Goal: Obtain resource: Download file/media

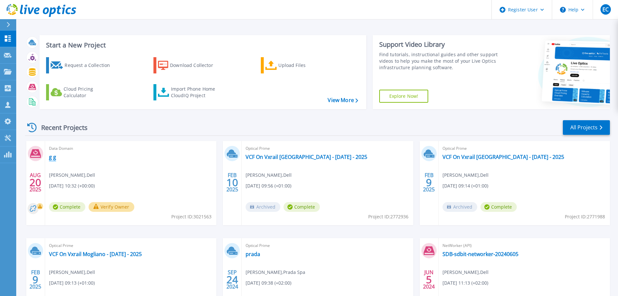
click at [54, 158] on link "g g" at bounding box center [52, 156] width 7 height 6
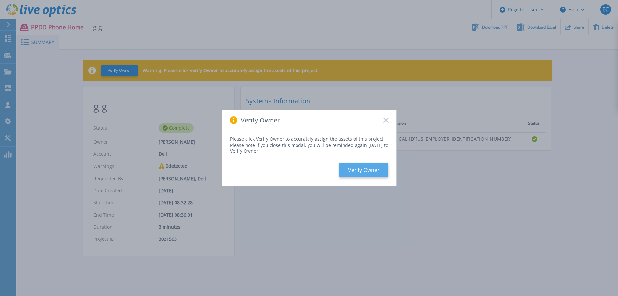
click at [372, 170] on button "Verify Owner" at bounding box center [363, 170] width 49 height 15
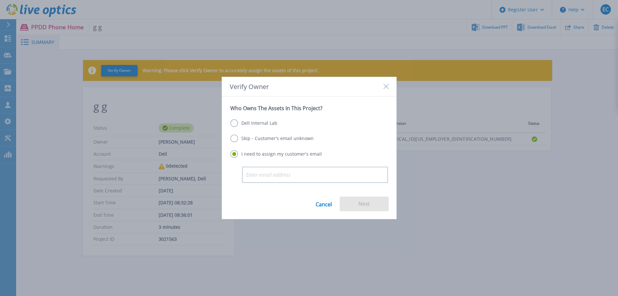
click at [236, 122] on label "Dell Internal Lab" at bounding box center [253, 123] width 47 height 8
click at [0, 0] on input "Dell Internal Lab" at bounding box center [0, 0] width 0 height 0
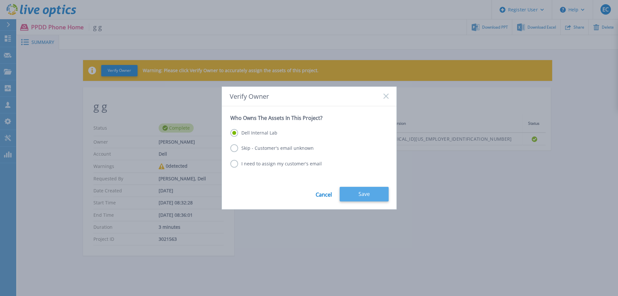
click at [367, 195] on button "Save" at bounding box center [364, 194] width 49 height 15
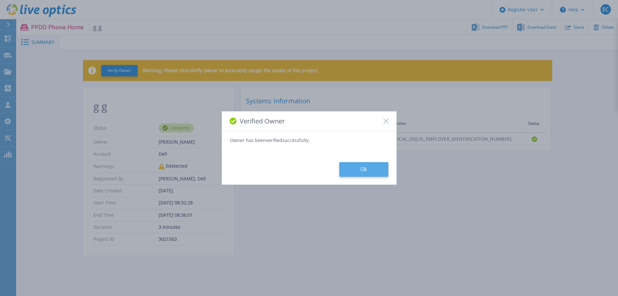
click at [365, 168] on button "Ok" at bounding box center [363, 169] width 49 height 15
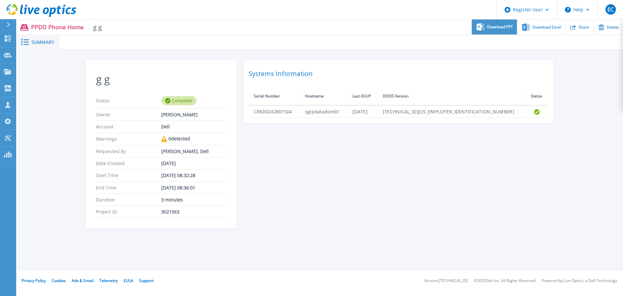
click at [491, 28] on span "Download PPT" at bounding box center [500, 27] width 26 height 4
